Goal: Task Accomplishment & Management: Manage account settings

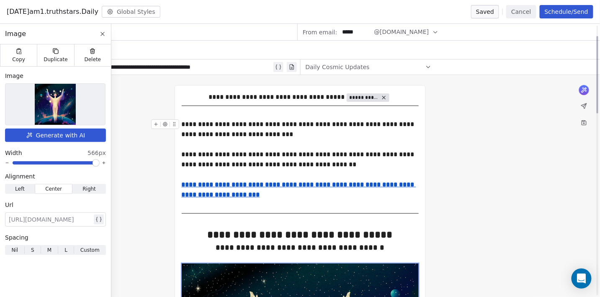
scroll to position [37, 0]
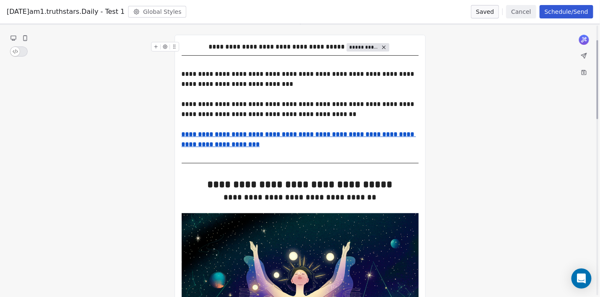
scroll to position [17, 0]
